Goal: Task Accomplishment & Management: Complete application form

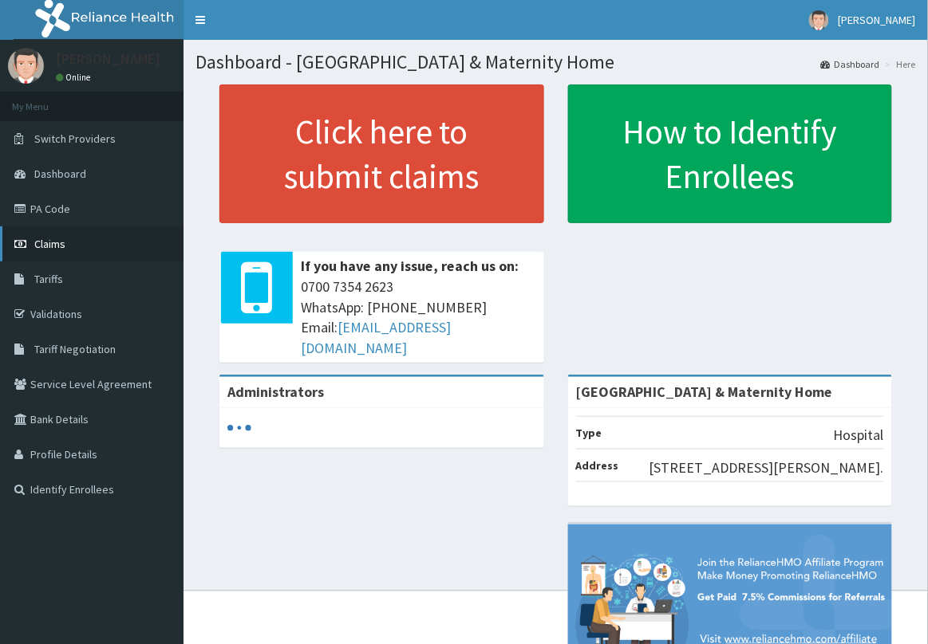
click at [60, 246] on span "Claims" at bounding box center [49, 244] width 31 height 14
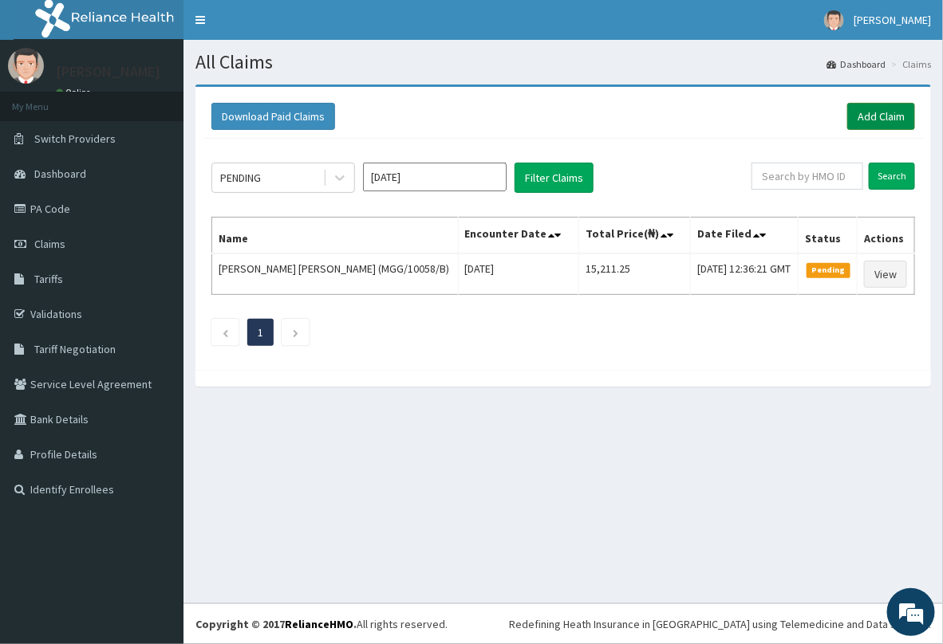
click at [881, 113] on link "Add Claim" at bounding box center [881, 116] width 68 height 27
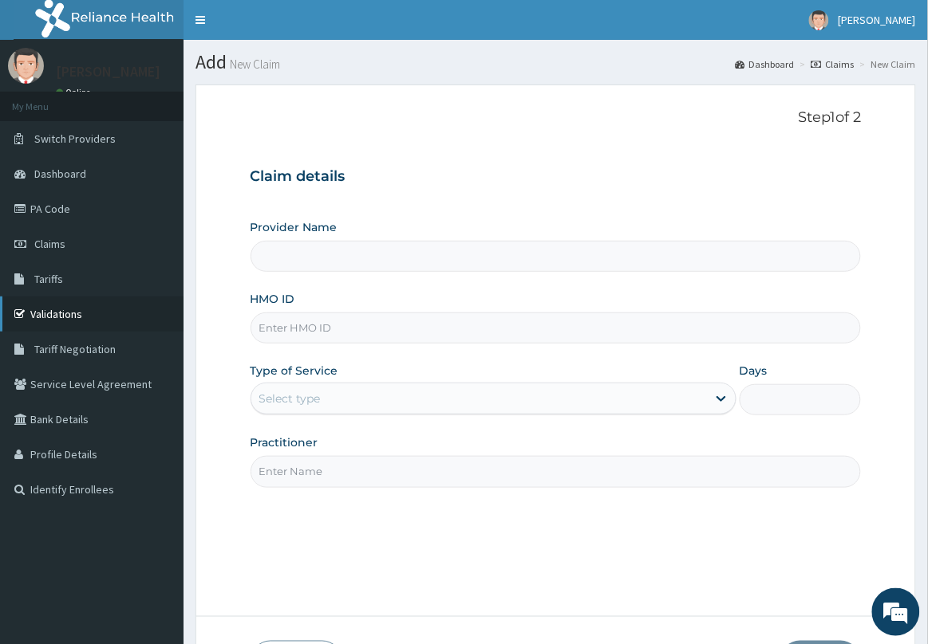
click at [56, 319] on link "Validations" at bounding box center [91, 314] width 183 height 35
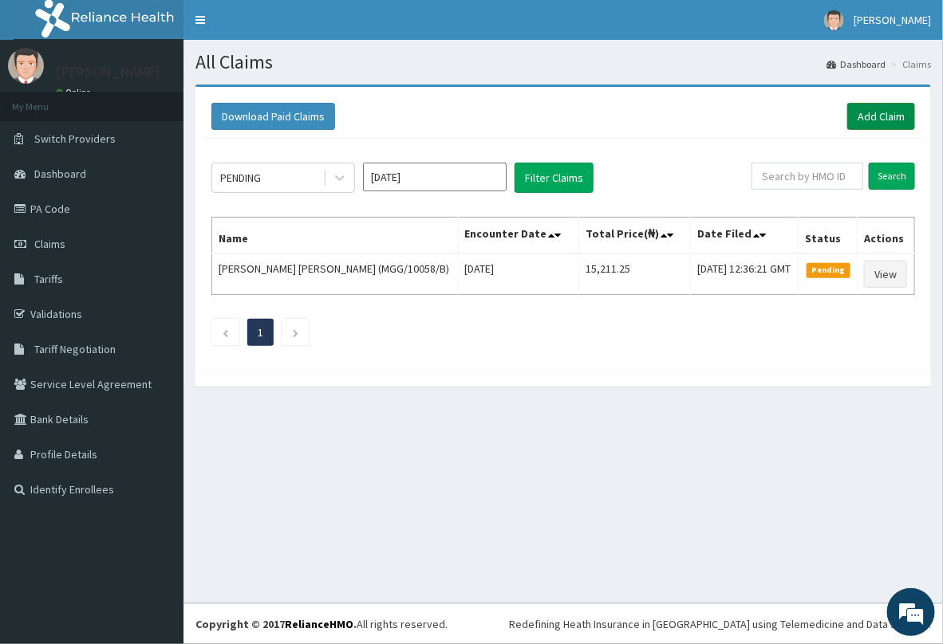
click at [867, 120] on link "Add Claim" at bounding box center [881, 116] width 68 height 27
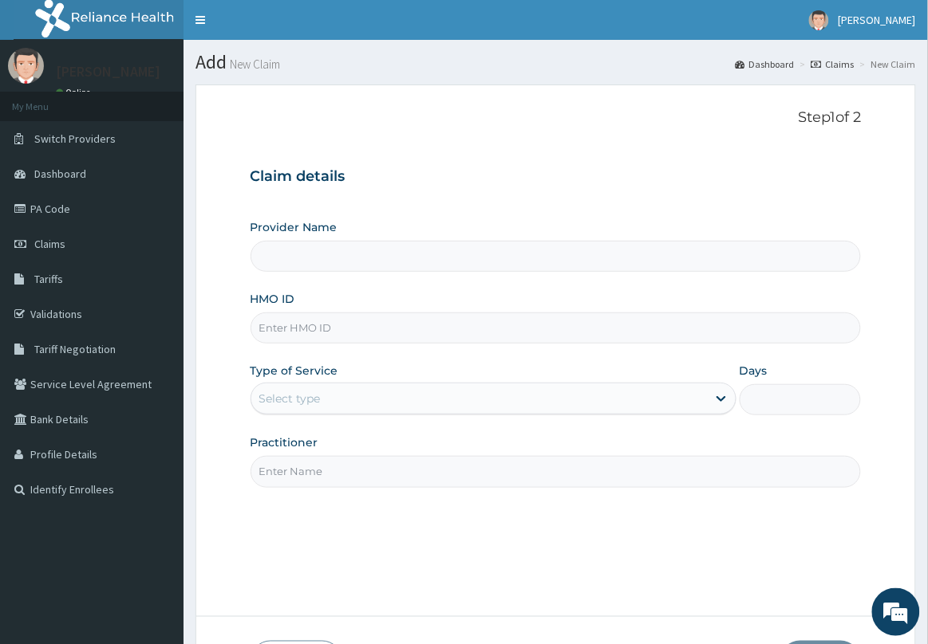
paste input "MGG/10058/B"
type input "MGG/10058/B"
click at [368, 411] on div "Select type" at bounding box center [478, 399] width 455 height 26
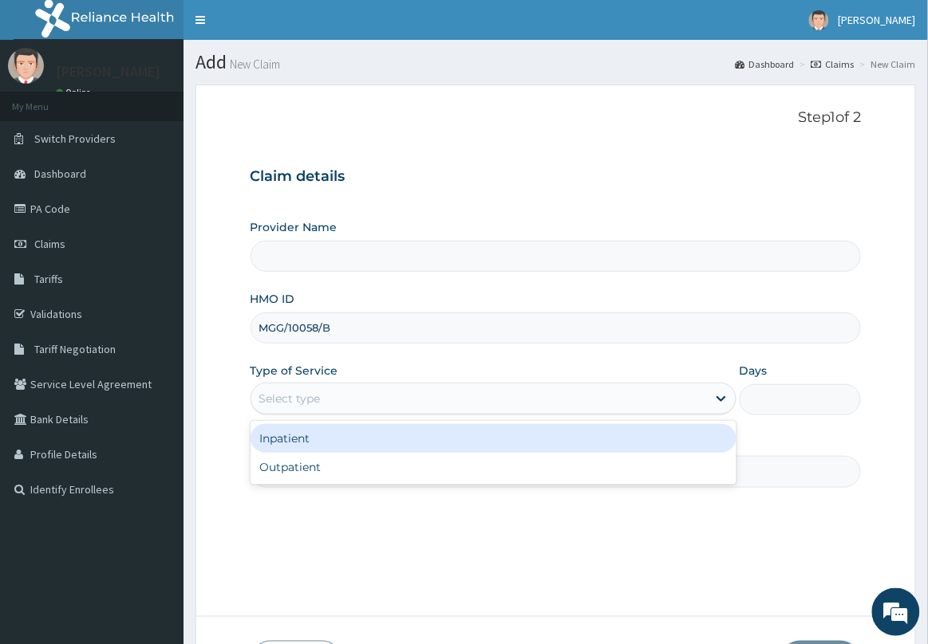
type input "Delta Crown Hospital & Maternity Home"
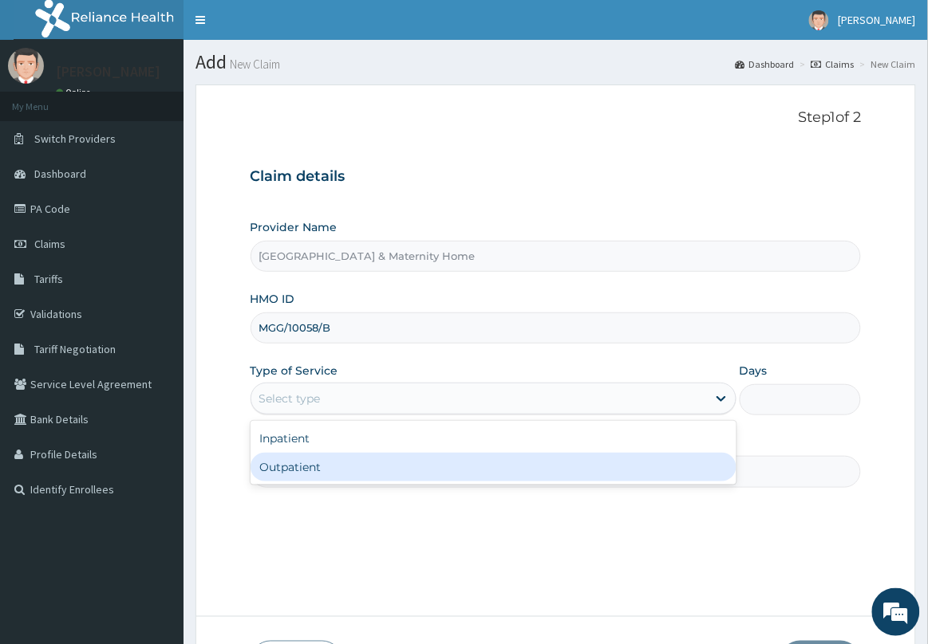
click at [348, 471] on div "Outpatient" at bounding box center [493, 467] width 486 height 29
type input "1"
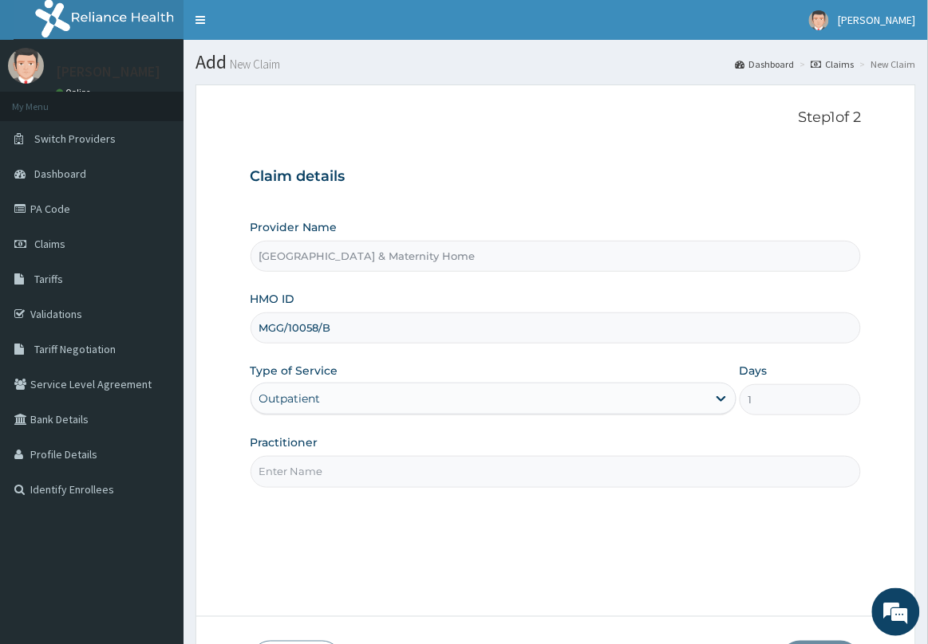
click at [348, 471] on input "Practitioner" at bounding box center [555, 471] width 611 height 31
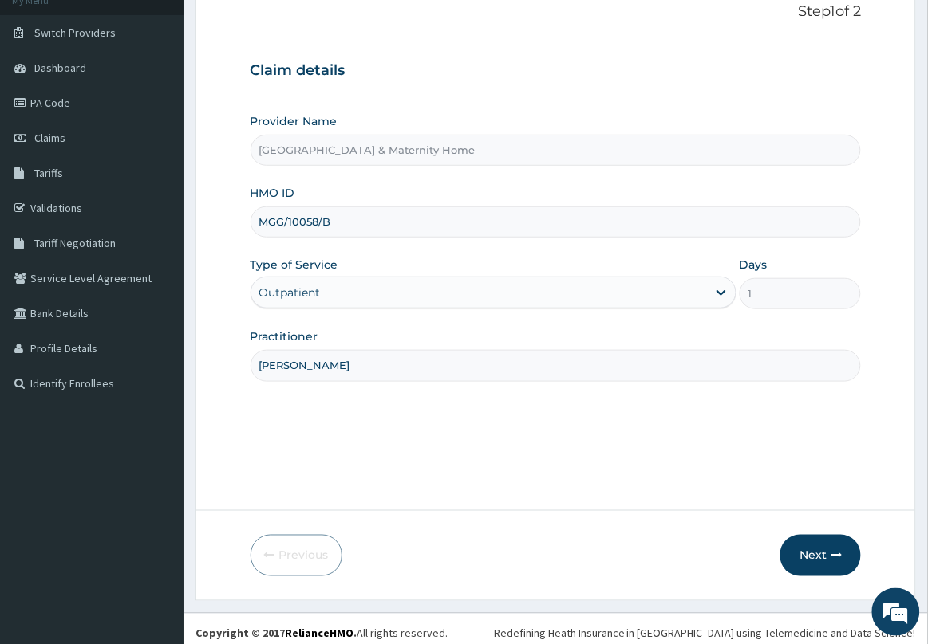
scroll to position [116, 0]
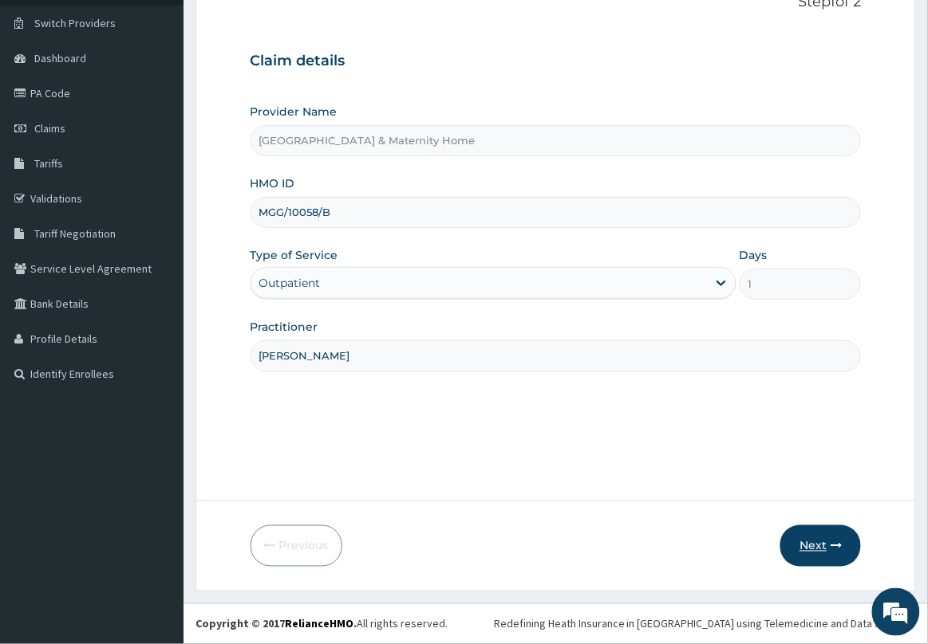
type input "DR BOLAJI"
drag, startPoint x: 796, startPoint y: 538, endPoint x: 810, endPoint y: 548, distance: 16.6
click at [810, 548] on button "Next" at bounding box center [820, 546] width 81 height 41
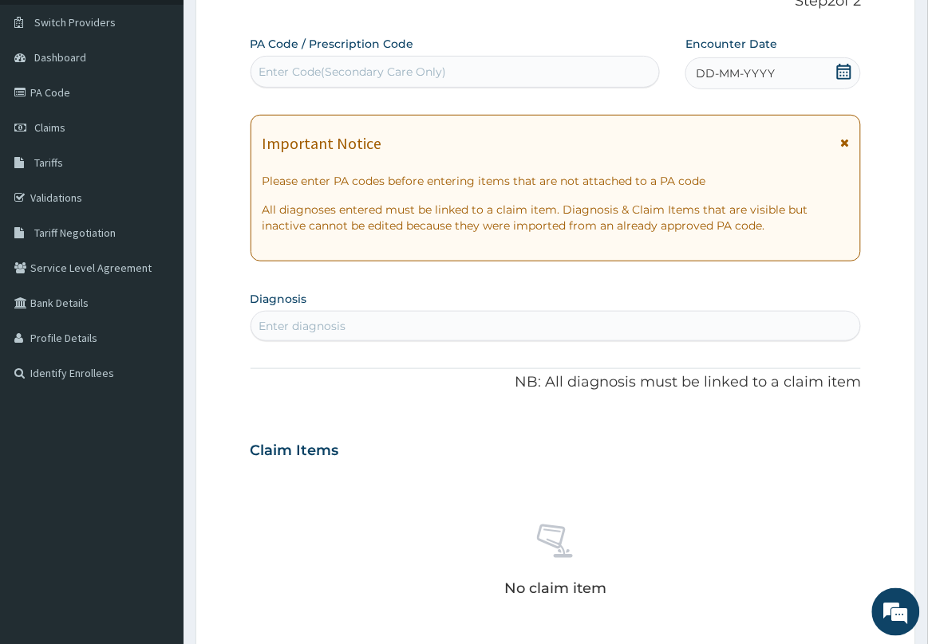
click at [841, 141] on icon at bounding box center [844, 142] width 9 height 11
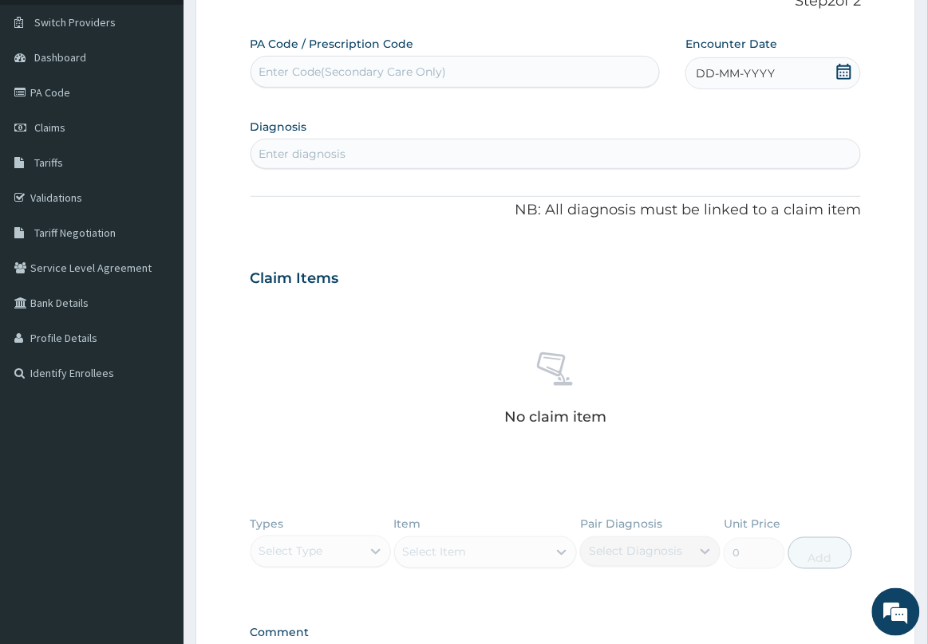
click at [841, 69] on icon at bounding box center [844, 72] width 14 height 16
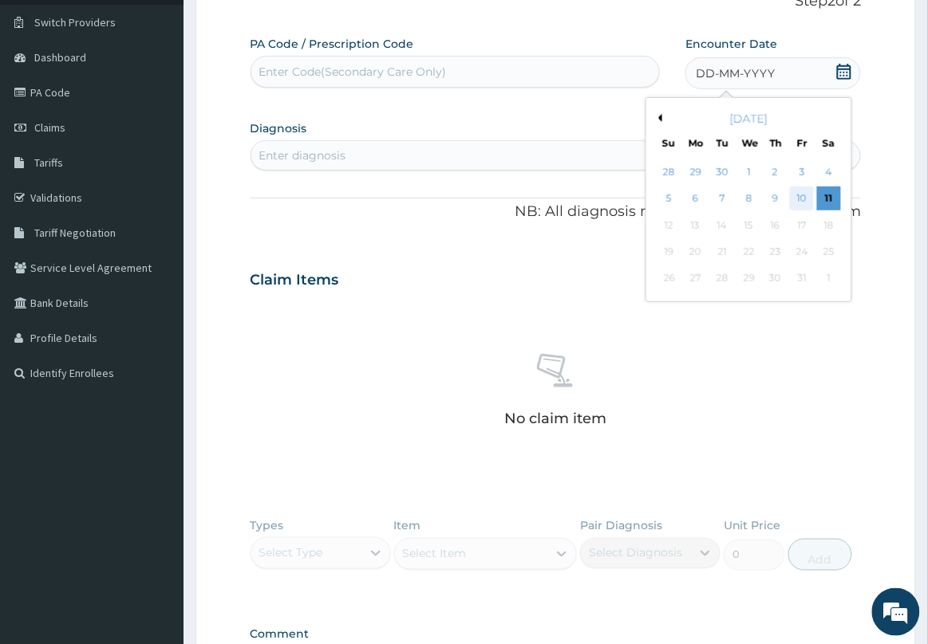
click at [810, 197] on div "10" at bounding box center [802, 199] width 24 height 24
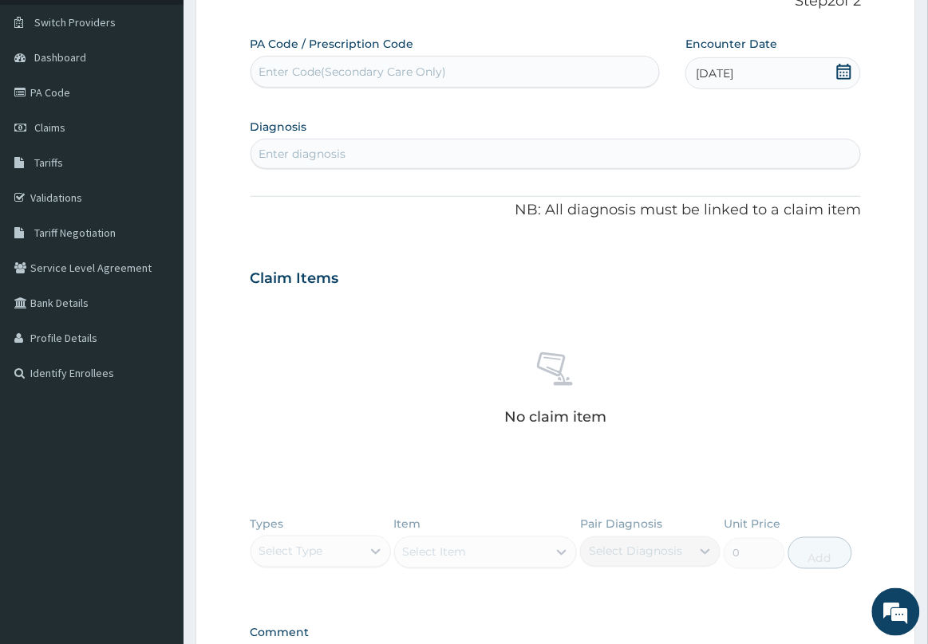
click at [439, 156] on div "Enter diagnosis" at bounding box center [555, 154] width 609 height 26
type input "U"
type input "ACUTE UPPER"
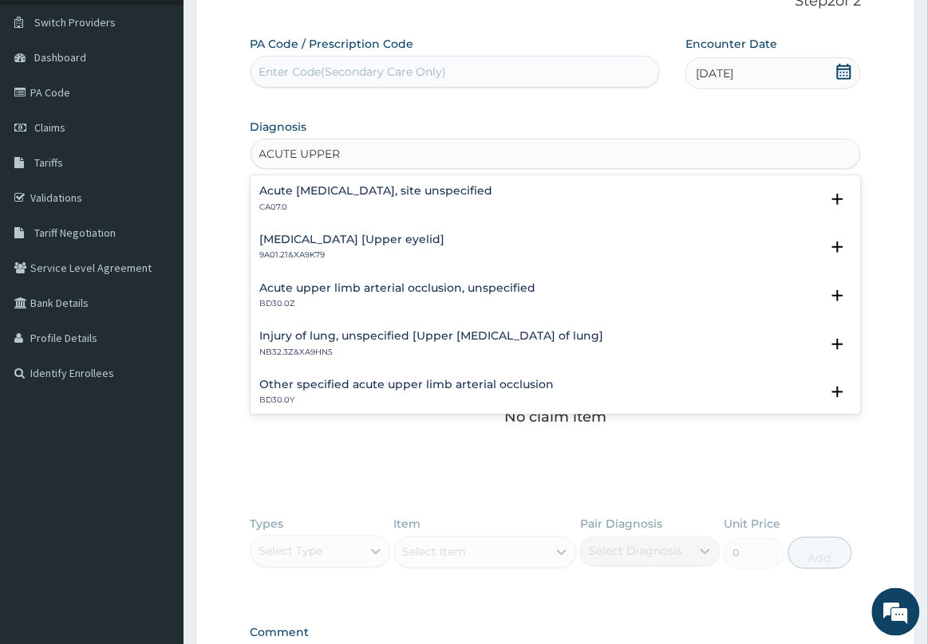
click at [428, 197] on h4 "Acute upper respiratory infection, site unspecified" at bounding box center [376, 191] width 233 height 12
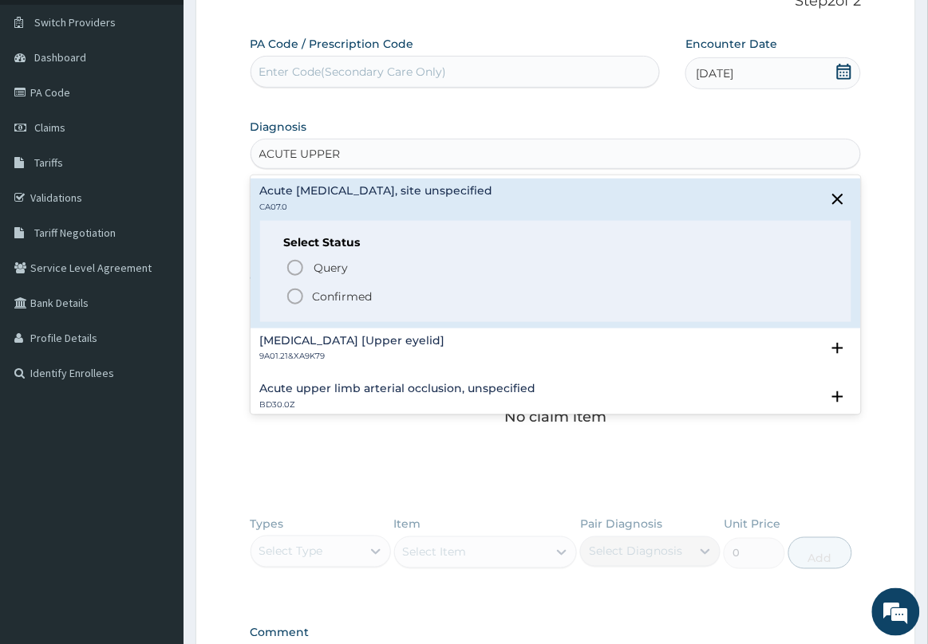
click at [341, 289] on p "Confirmed" at bounding box center [343, 297] width 60 height 16
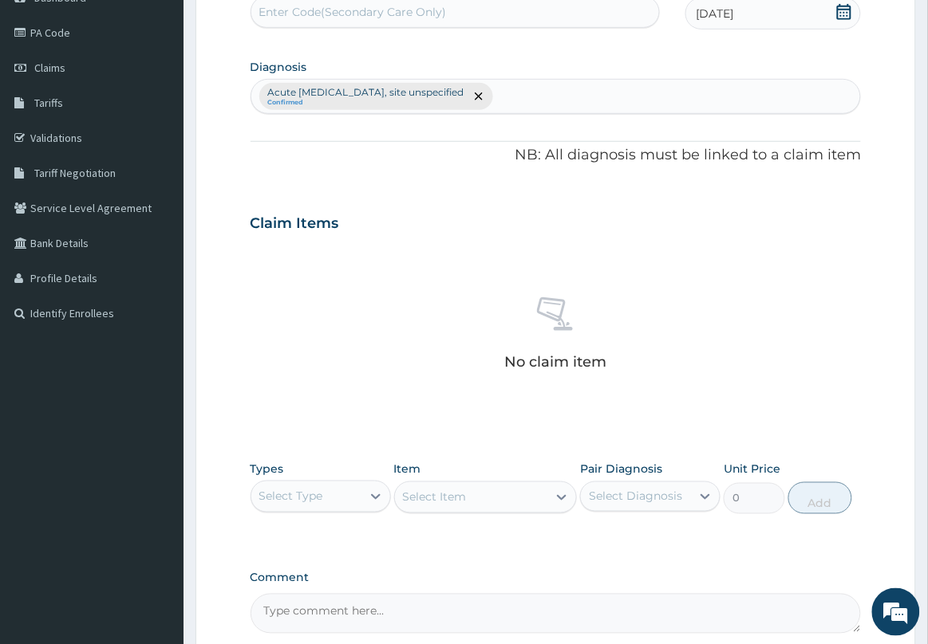
scroll to position [333, 0]
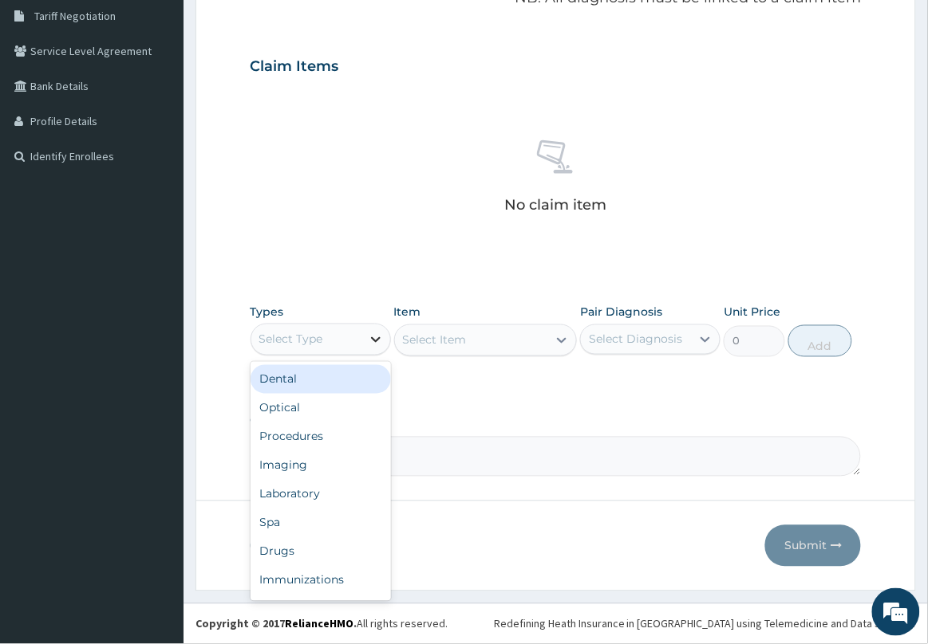
click at [364, 343] on div at bounding box center [375, 339] width 29 height 29
click at [293, 550] on div "Drugs" at bounding box center [320, 552] width 140 height 29
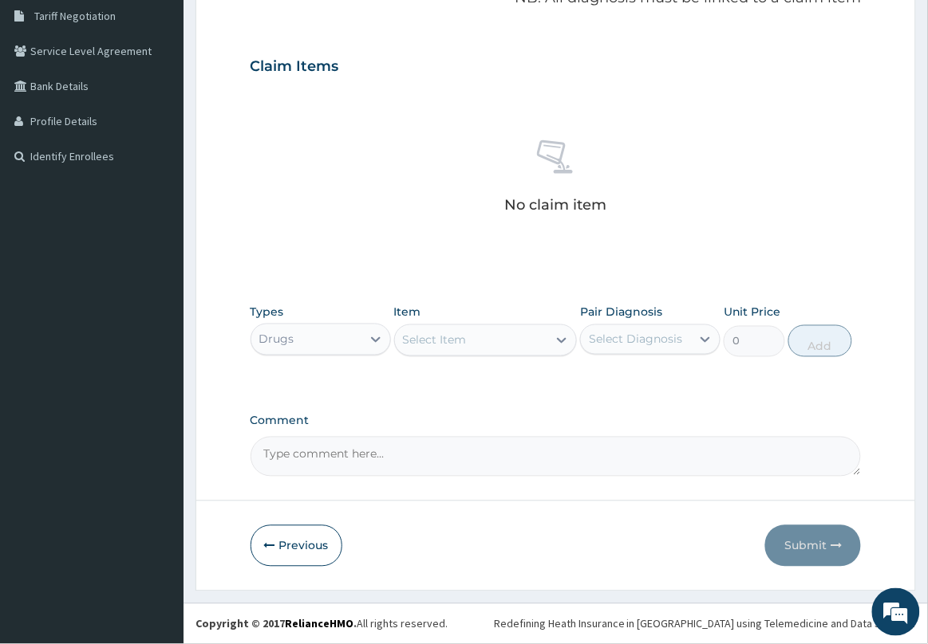
click at [473, 343] on div "Select Item" at bounding box center [471, 341] width 153 height 26
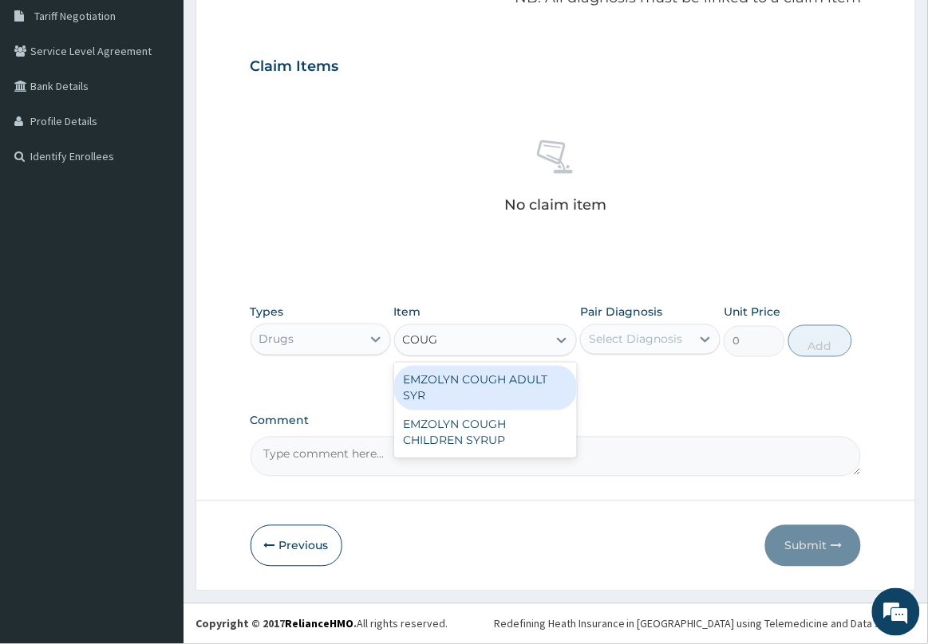
type input "COUGH"
drag, startPoint x: 514, startPoint y: 380, endPoint x: 558, endPoint y: 368, distance: 45.7
click at [528, 379] on div "EMZOLYN COUGH ADULT SYR" at bounding box center [485, 388] width 183 height 45
type input "735"
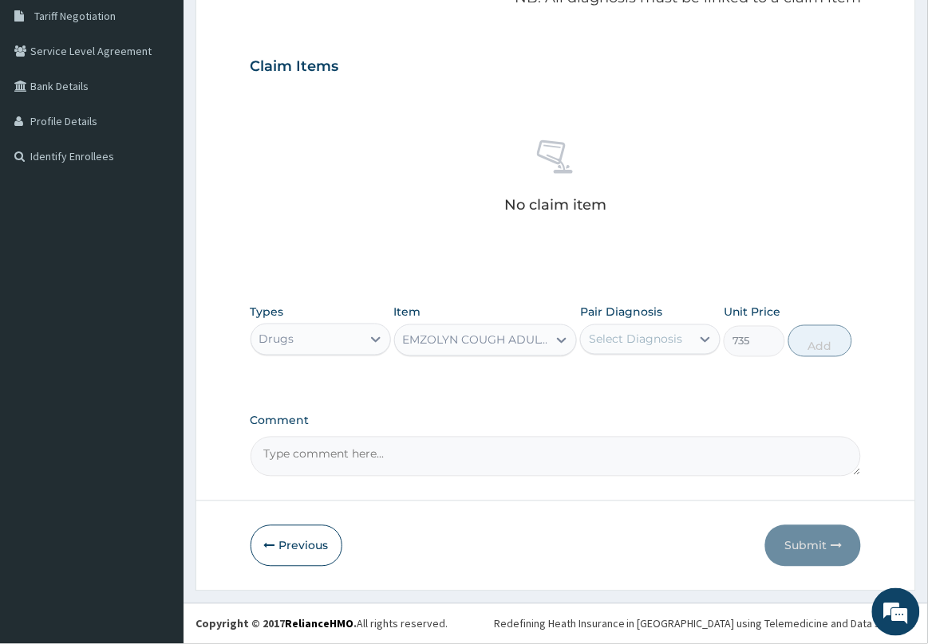
drag, startPoint x: 616, startPoint y: 337, endPoint x: 628, endPoint y: 360, distance: 25.3
click at [620, 341] on div "Select Diagnosis" at bounding box center [635, 340] width 93 height 16
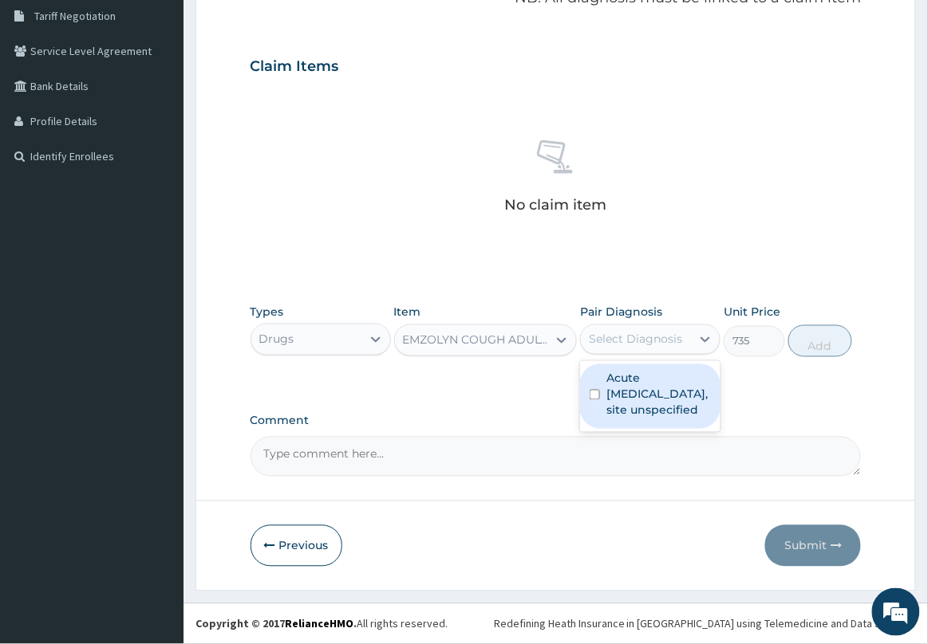
drag, startPoint x: 639, startPoint y: 404, endPoint x: 743, endPoint y: 359, distance: 113.6
click at [643, 404] on label "Acute upper respiratory infection, site unspecified" at bounding box center [658, 395] width 104 height 48
checkbox input "true"
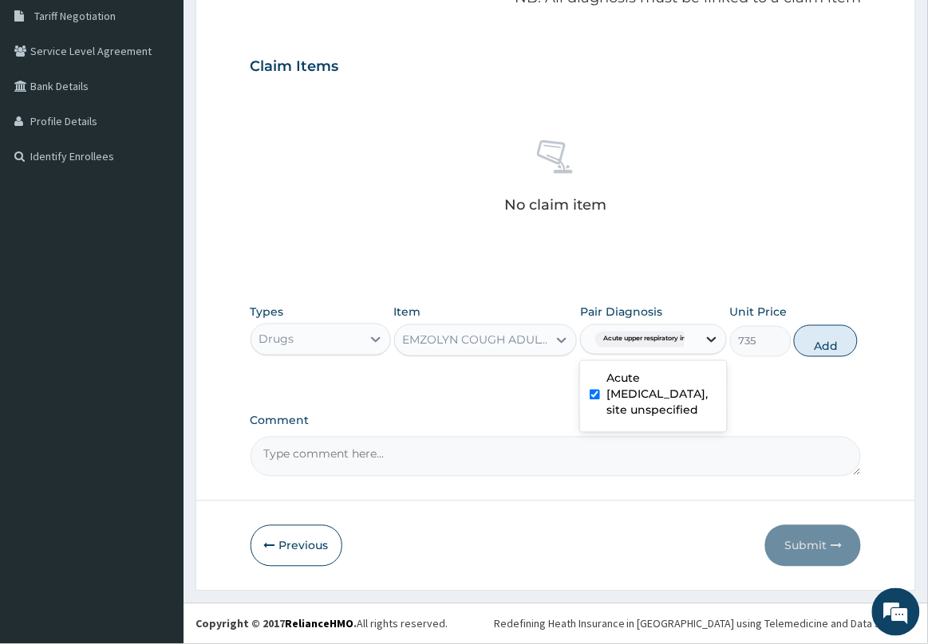
drag, startPoint x: 815, startPoint y: 337, endPoint x: 695, endPoint y: 333, distance: 120.5
click at [814, 337] on button "Add" at bounding box center [826, 341] width 64 height 32
type input "0"
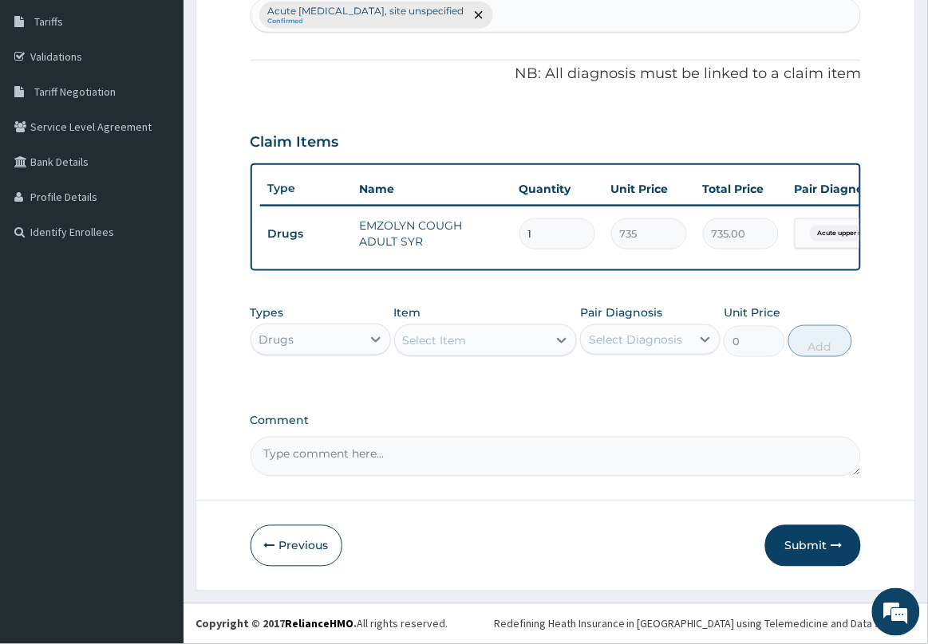
scroll to position [271, 0]
click at [491, 344] on div "Select Item" at bounding box center [471, 341] width 153 height 26
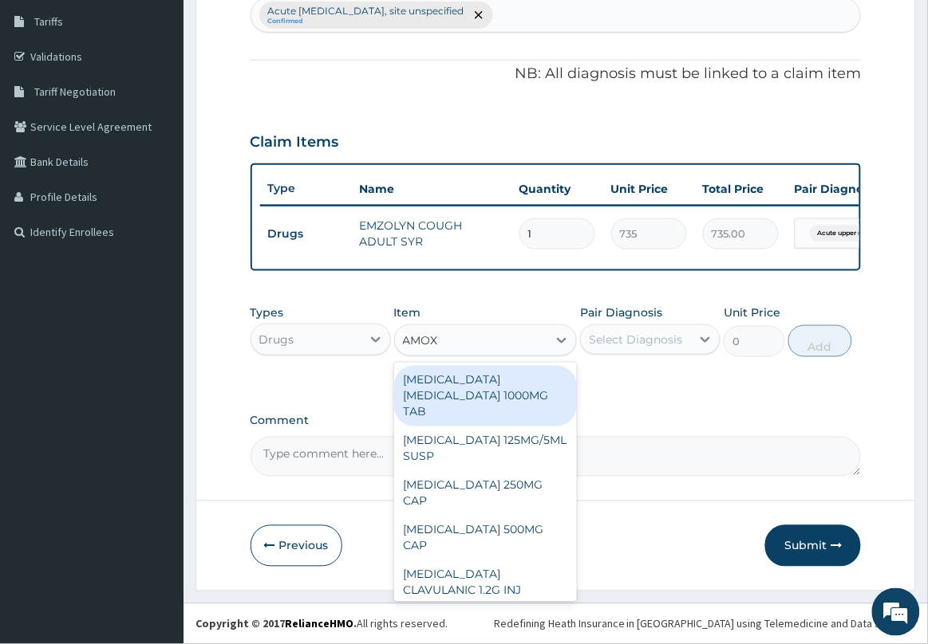
type input "AMOXI"
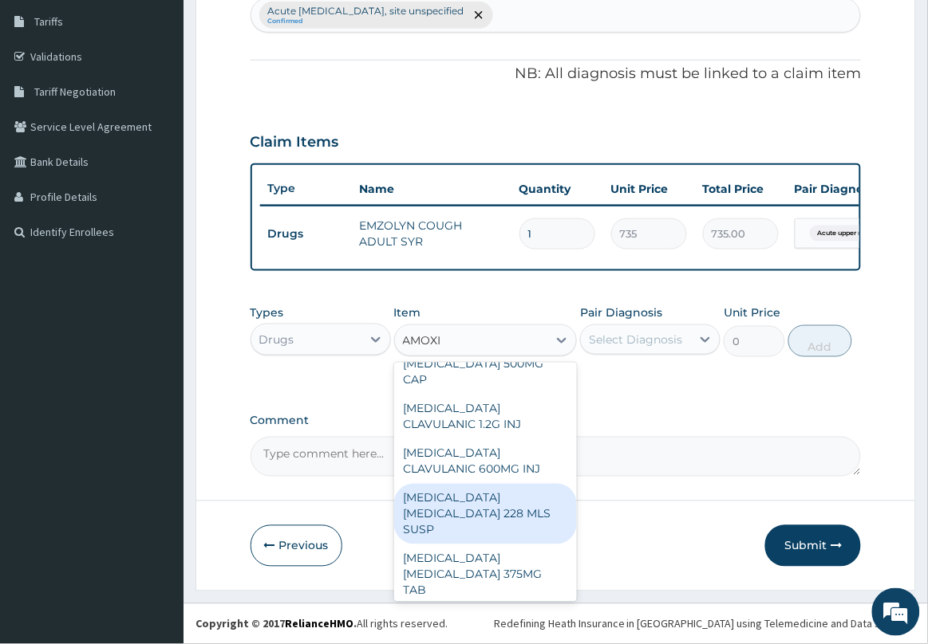
scroll to position [199, 0]
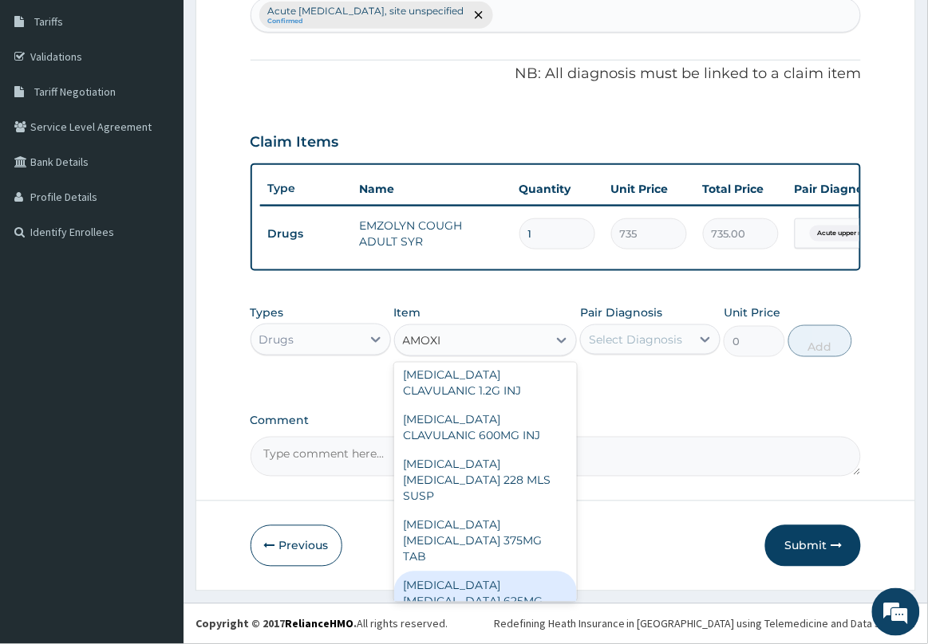
drag, startPoint x: 511, startPoint y: 578, endPoint x: 505, endPoint y: 572, distance: 9.0
click at [508, 572] on div "AMOXICILLIN CLAVULANIC ACID 625MG TAB" at bounding box center [485, 602] width 183 height 61
type input "140.62503"
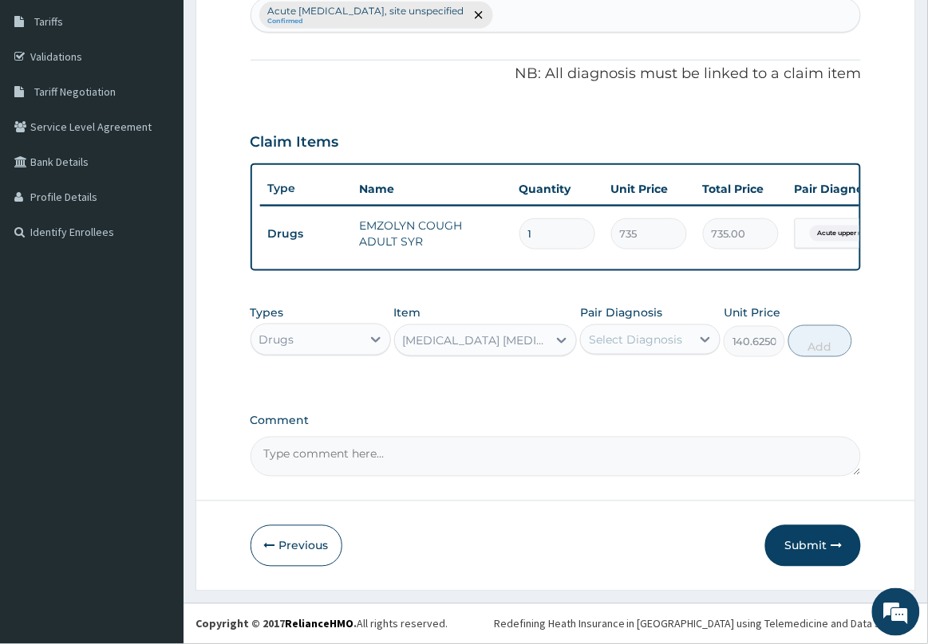
click at [636, 347] on div "Select Diagnosis" at bounding box center [635, 340] width 93 height 16
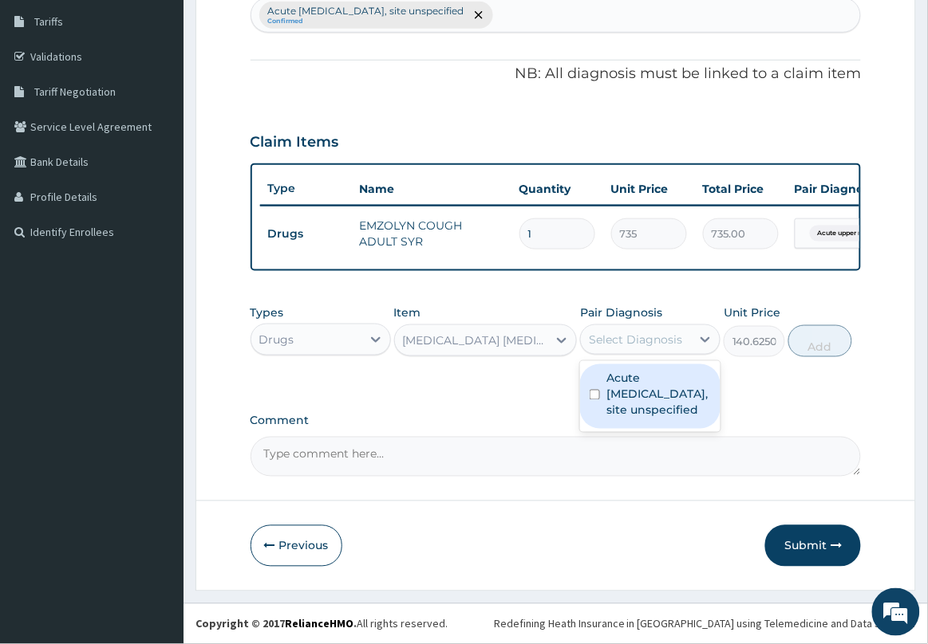
drag, startPoint x: 623, startPoint y: 399, endPoint x: 714, endPoint y: 365, distance: 96.9
click at [626, 400] on label "Acute upper respiratory infection, site unspecified" at bounding box center [658, 395] width 104 height 48
checkbox input "true"
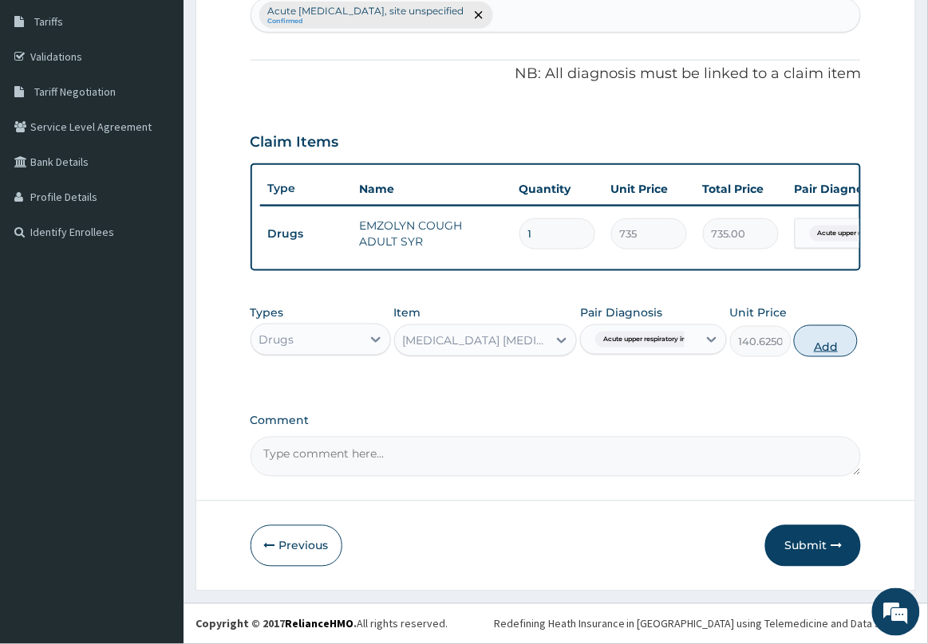
click at [818, 348] on button "Add" at bounding box center [826, 341] width 64 height 32
type input "0"
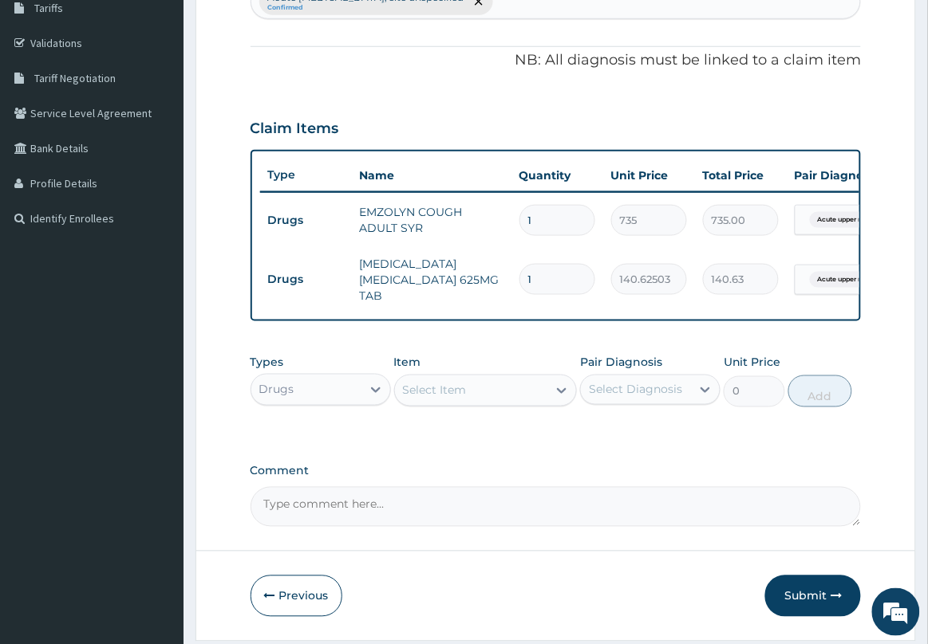
type input "14"
type input "1968.75"
type input "14"
click at [348, 403] on div "Drugs" at bounding box center [306, 390] width 110 height 26
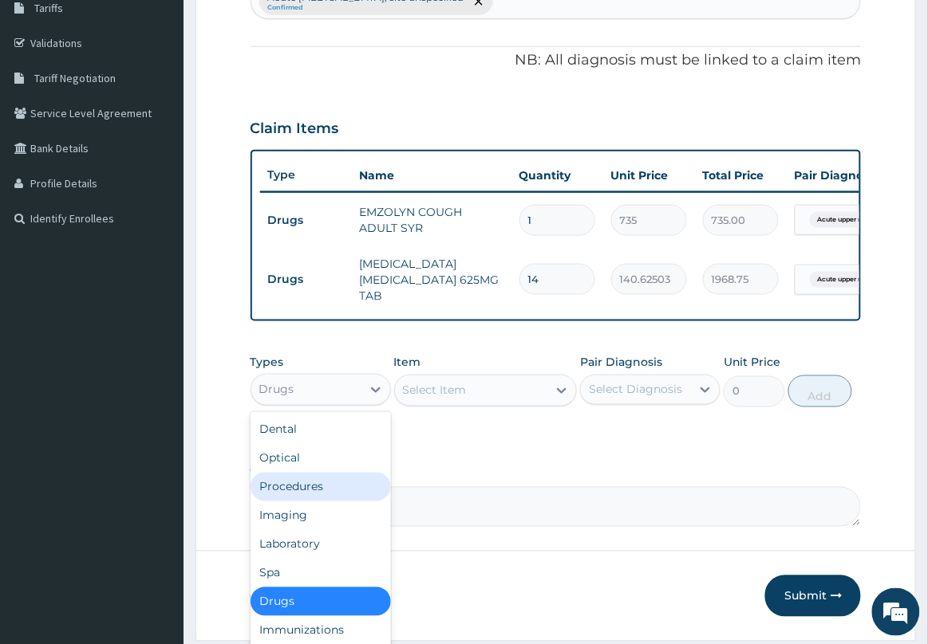
click at [321, 496] on div "Procedures" at bounding box center [320, 487] width 140 height 29
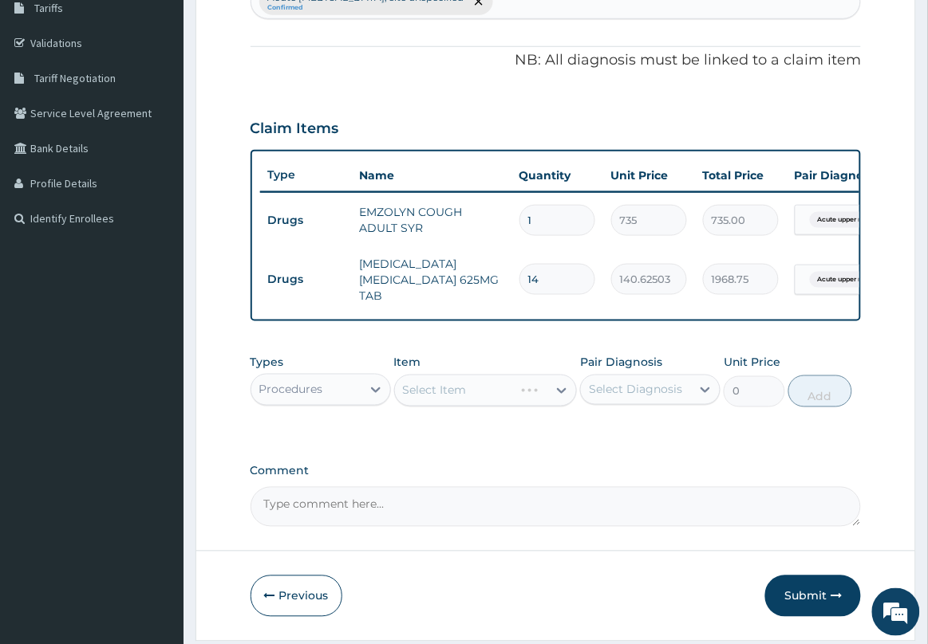
click at [479, 395] on div "Select Item" at bounding box center [485, 391] width 183 height 32
click at [479, 397] on div "Select Item" at bounding box center [471, 391] width 153 height 26
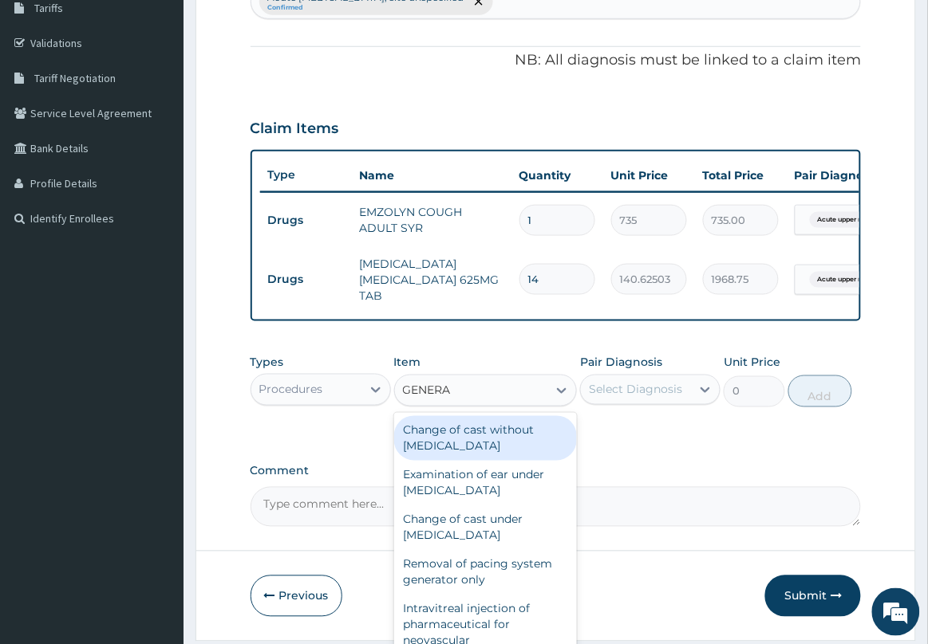
type input "GENERAL"
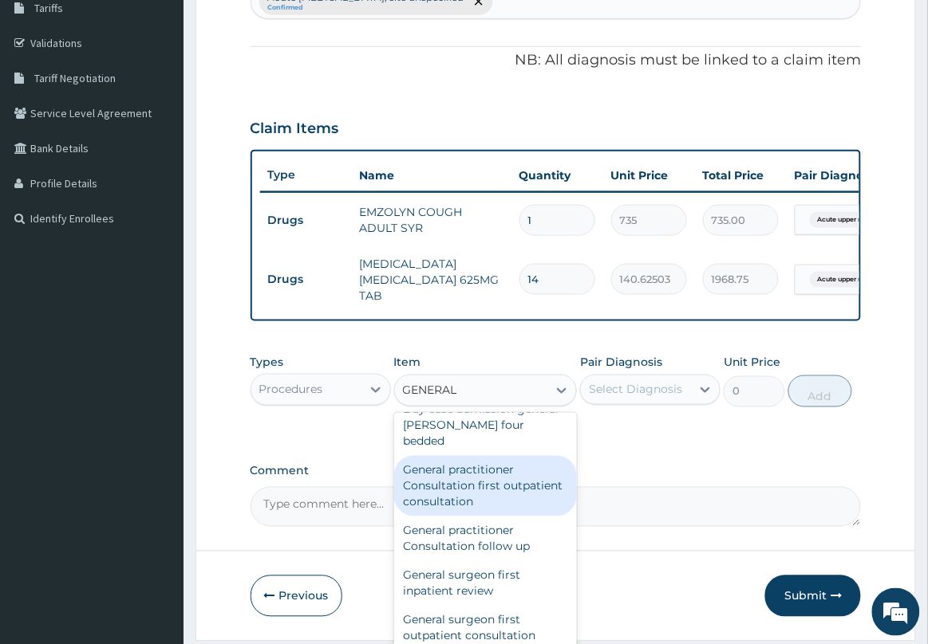
click at [499, 473] on div "General practitioner Consultation first outpatient consultation" at bounding box center [485, 486] width 183 height 61
type input "2500"
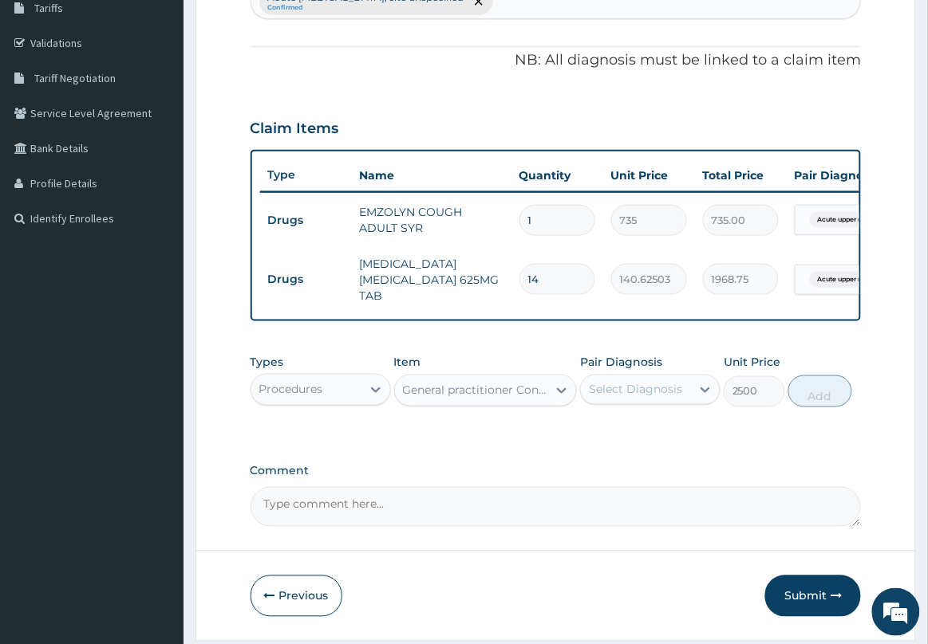
drag, startPoint x: 656, startPoint y: 392, endPoint x: 655, endPoint y: 403, distance: 10.4
click at [656, 393] on div "Select Diagnosis" at bounding box center [636, 390] width 110 height 26
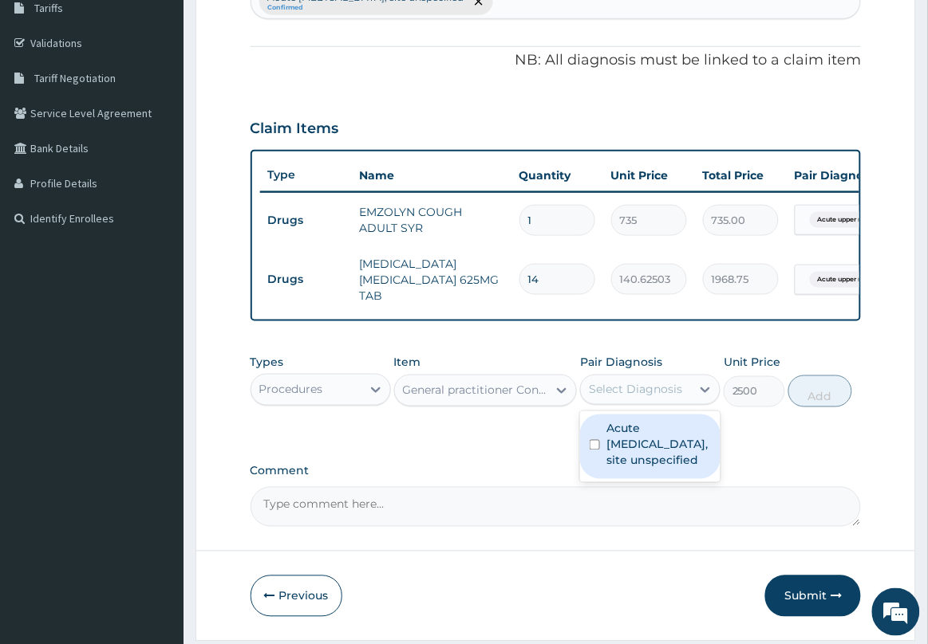
click at [636, 455] on label "Acute upper respiratory infection, site unspecified" at bounding box center [658, 445] width 104 height 48
checkbox input "true"
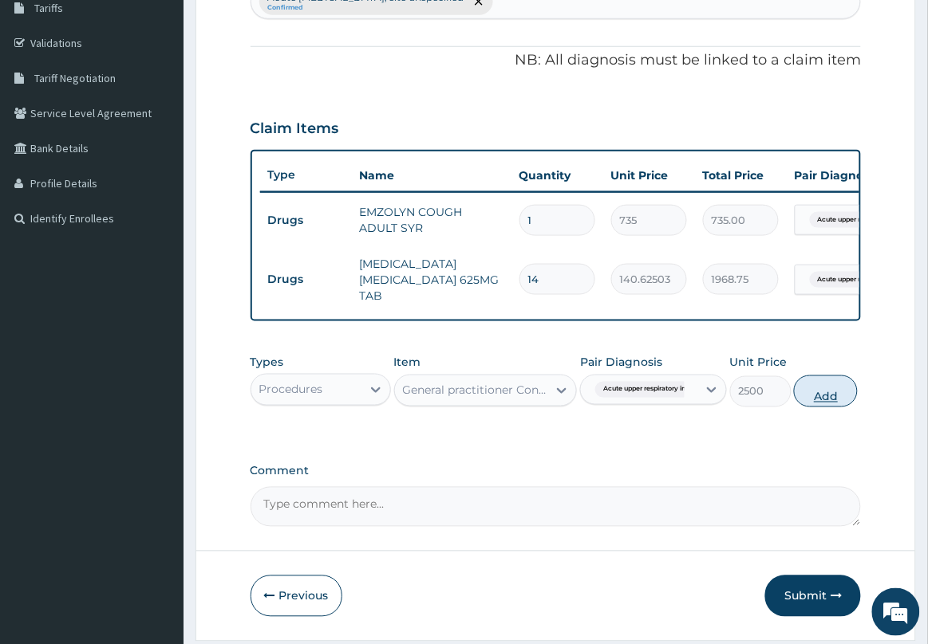
click at [807, 408] on button "Add" at bounding box center [826, 392] width 64 height 32
type input "0"
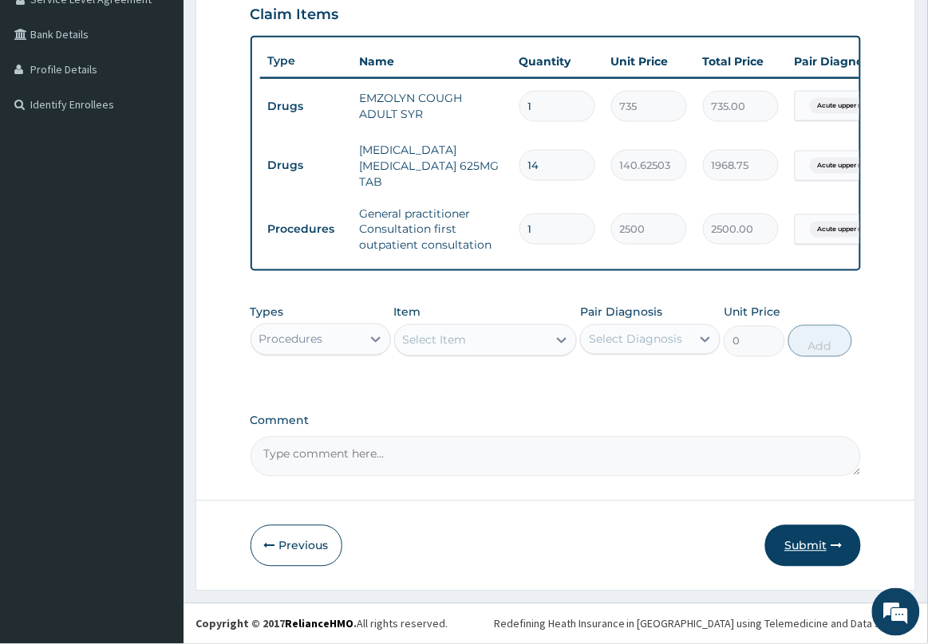
click at [794, 543] on button "Submit" at bounding box center [813, 546] width 96 height 41
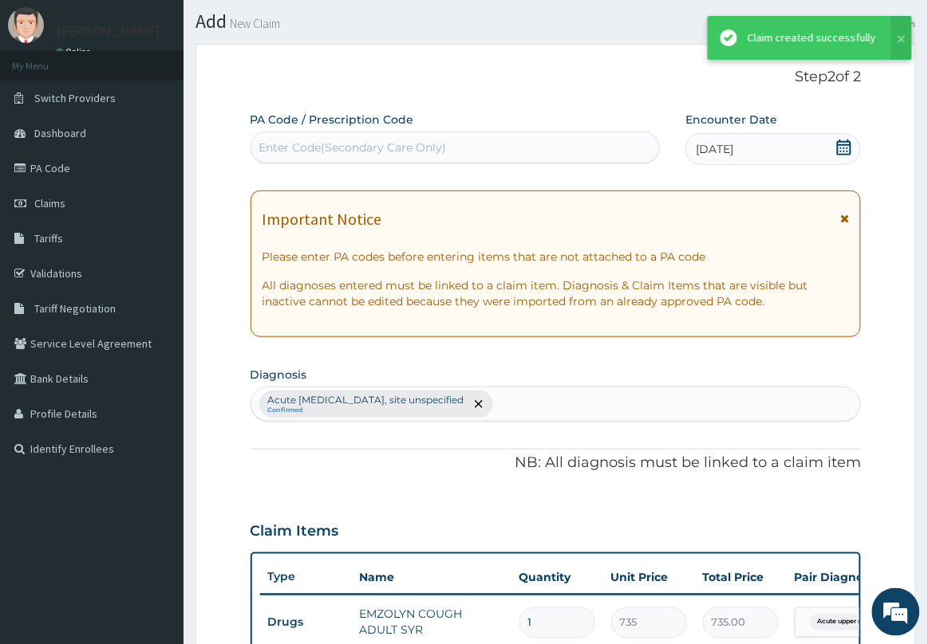
scroll to position [399, 0]
